Goal: Navigation & Orientation: Find specific page/section

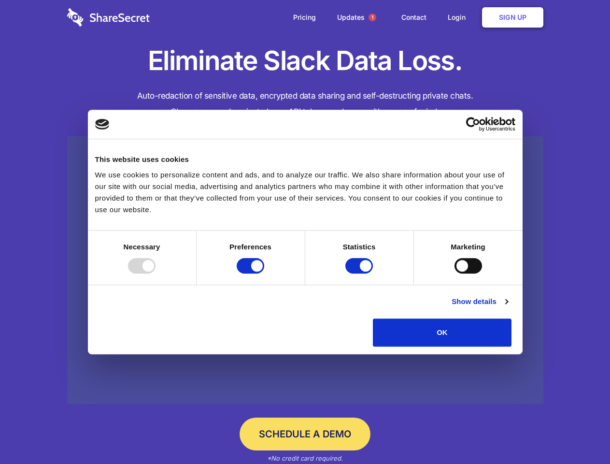
click at [156, 273] on div at bounding box center [142, 265] width 28 height 15
click at [264, 273] on input "Preferences" at bounding box center [251, 265] width 28 height 15
checkbox input "false"
click at [360, 273] on input "Statistics" at bounding box center [359, 265] width 28 height 15
checkbox input "false"
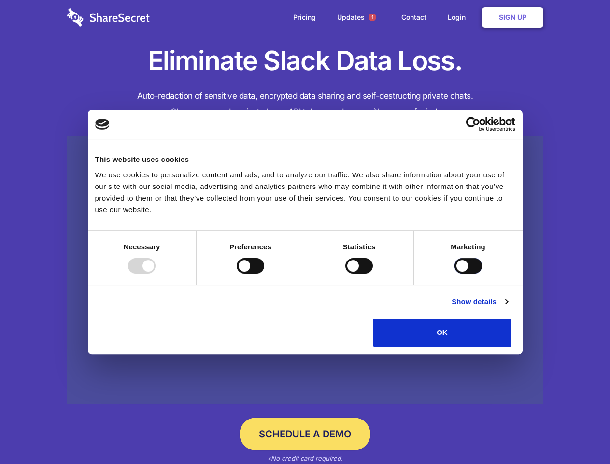
click at [455, 273] on input "Marketing" at bounding box center [469, 265] width 28 height 15
checkbox input "true"
click at [508, 307] on link "Show details" at bounding box center [480, 302] width 56 height 12
click at [0, 0] on li "Necessary 7 Necessary cookies help make a website usable by enabling basic func…" at bounding box center [0, 0] width 0 height 0
click at [372, 17] on span "1" at bounding box center [373, 18] width 8 height 8
